Goal: Task Accomplishment & Management: Complete application form

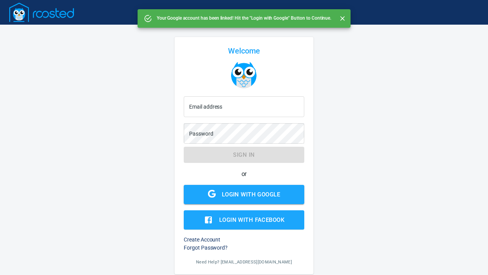
click at [260, 192] on div "Login with Google" at bounding box center [251, 194] width 58 height 10
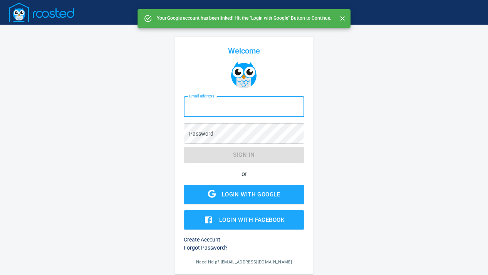
click at [212, 239] on h6 "Create Account" at bounding box center [244, 240] width 120 height 8
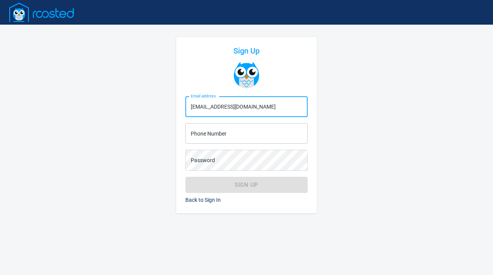
type input "[EMAIL_ADDRESS][DOMAIN_NAME]"
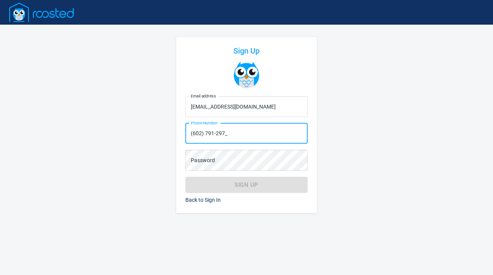
type input "[PHONE_NUMBER]"
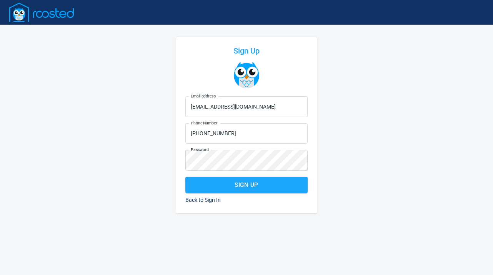
click at [257, 183] on span "Sign Up" at bounding box center [246, 185] width 105 height 10
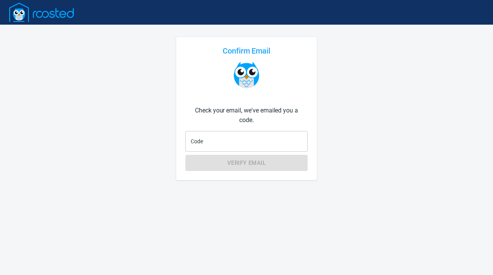
click at [242, 143] on input "Code" at bounding box center [247, 141] width 122 height 21
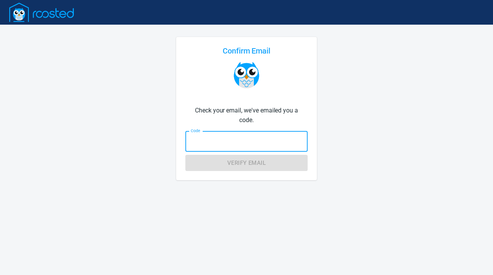
paste input "357286"
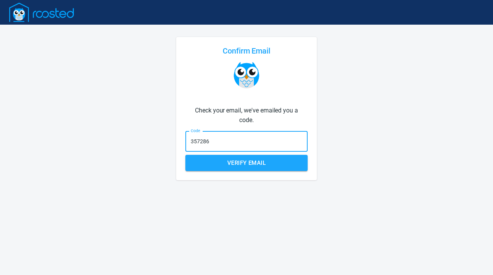
type input "357286"
click at [259, 169] on button "Verify Email" at bounding box center [247, 163] width 122 height 16
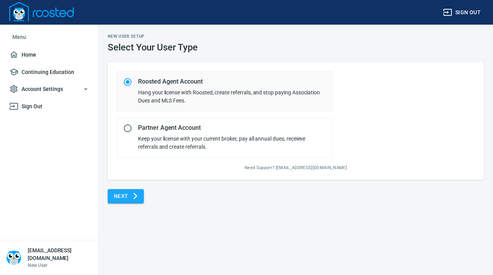
click at [116, 198] on span "Next" at bounding box center [126, 196] width 24 height 10
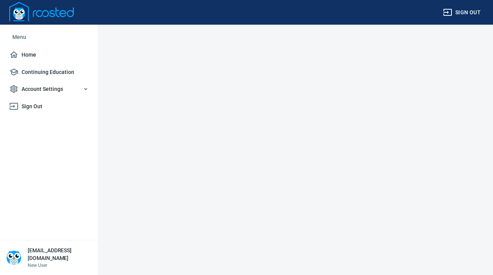
select select "AZ"
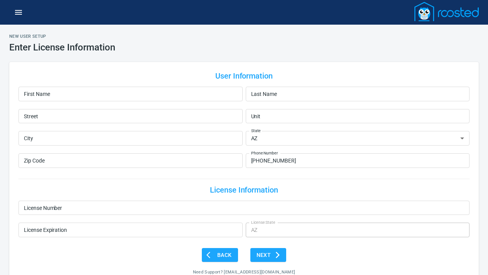
scroll to position [18, 0]
